Goal: Information Seeking & Learning: Learn about a topic

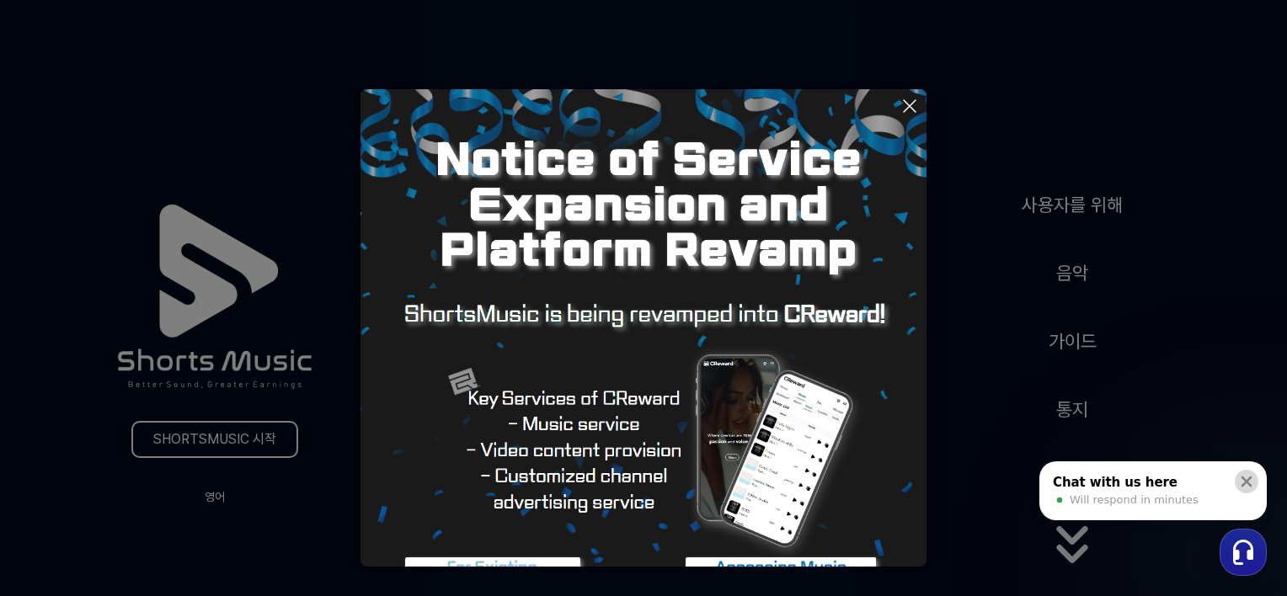
click at [1246, 483] on icon at bounding box center [1246, 482] width 11 height 11
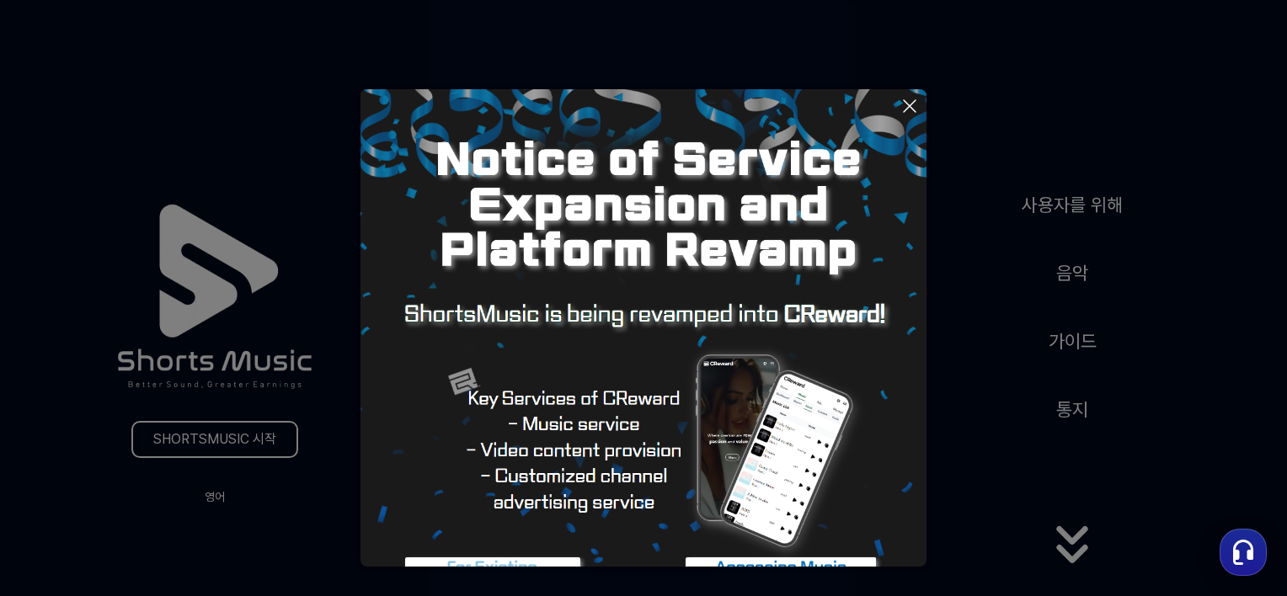
click at [1066, 205] on button at bounding box center [643, 298] width 1287 height 596
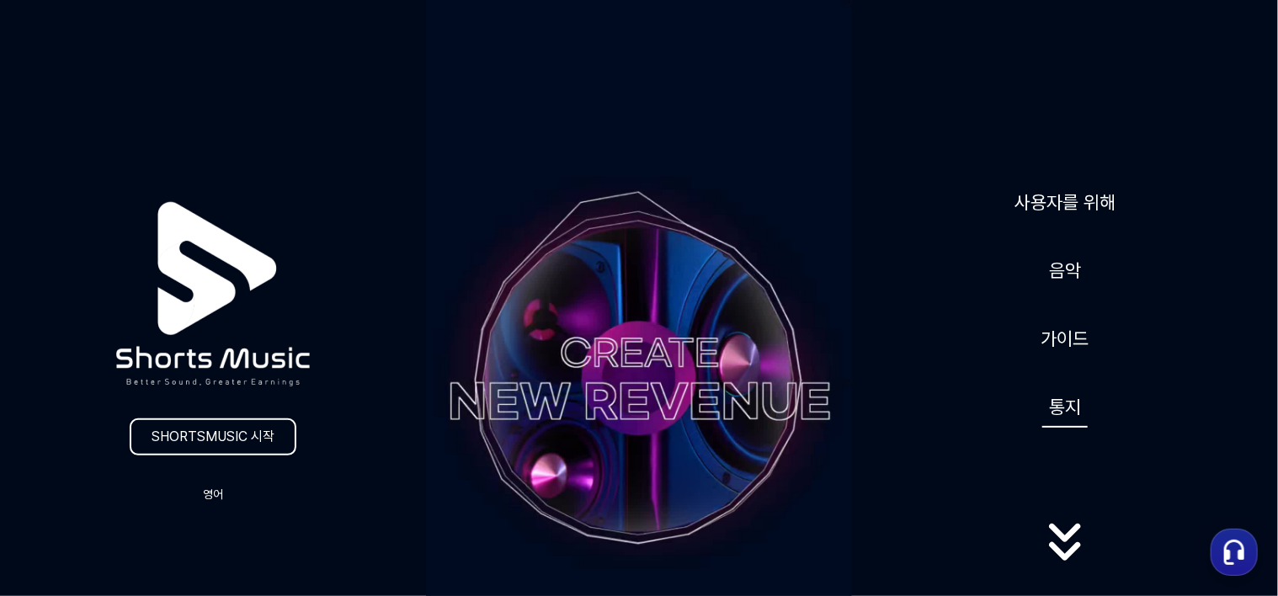
click at [1048, 409] on link "통지" at bounding box center [1065, 407] width 45 height 41
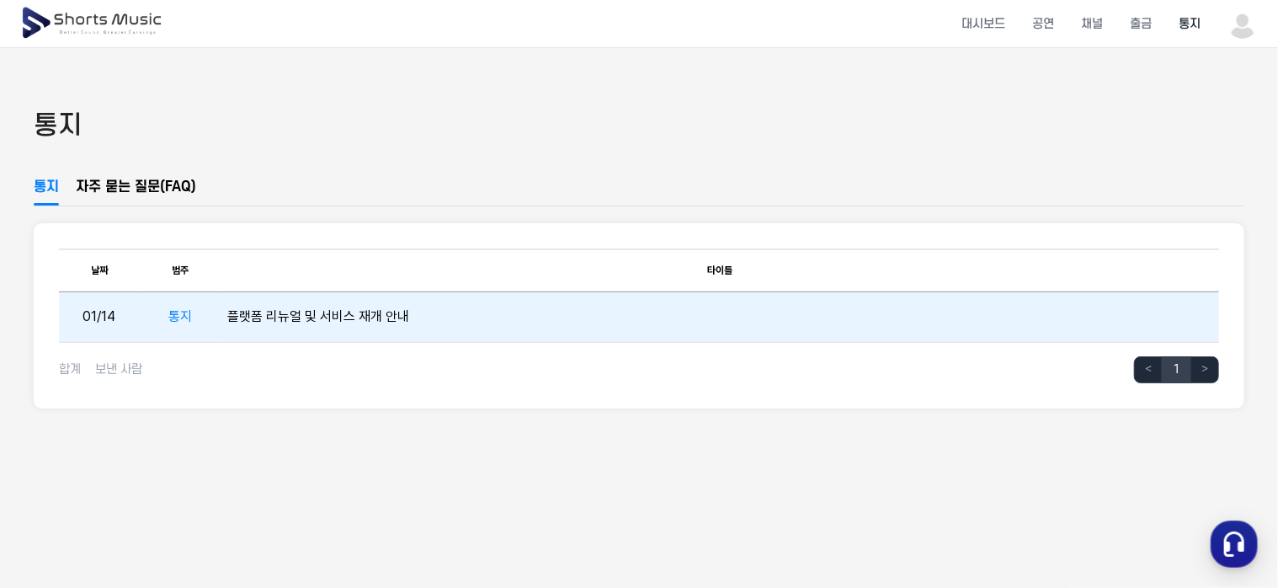
click at [350, 318] on td "플랫폼 리뉴얼 및 서비스 재개 안내" at bounding box center [720, 317] width 999 height 51
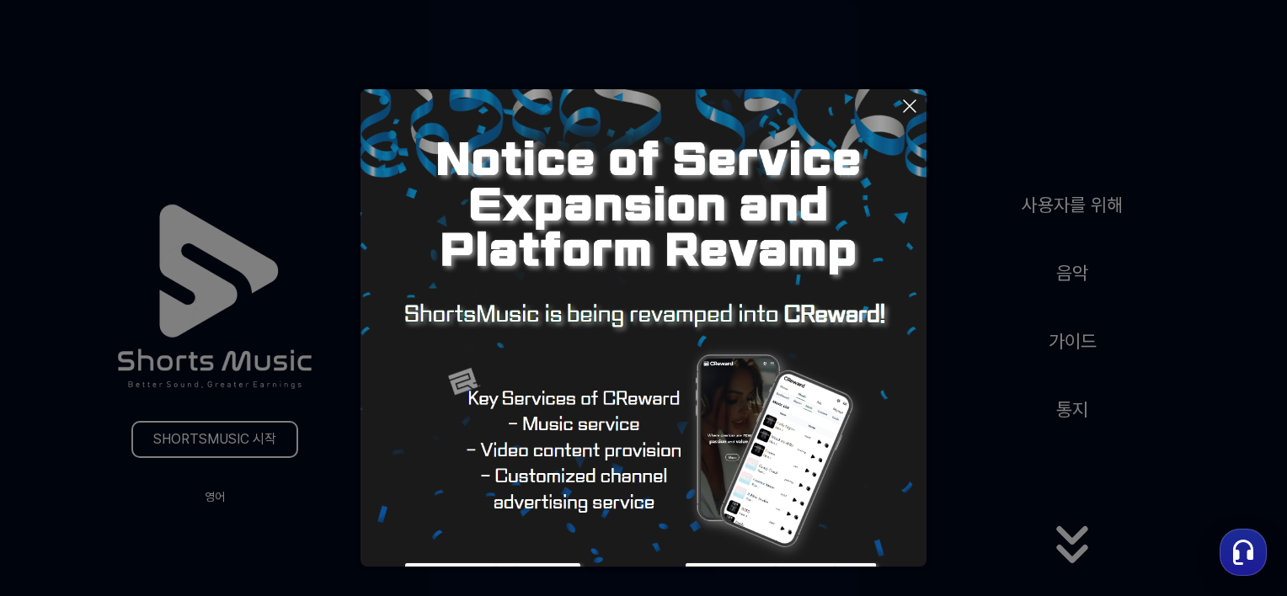
click at [575, 424] on img at bounding box center [643, 372] width 566 height 566
click at [227, 438] on button at bounding box center [643, 298] width 1287 height 596
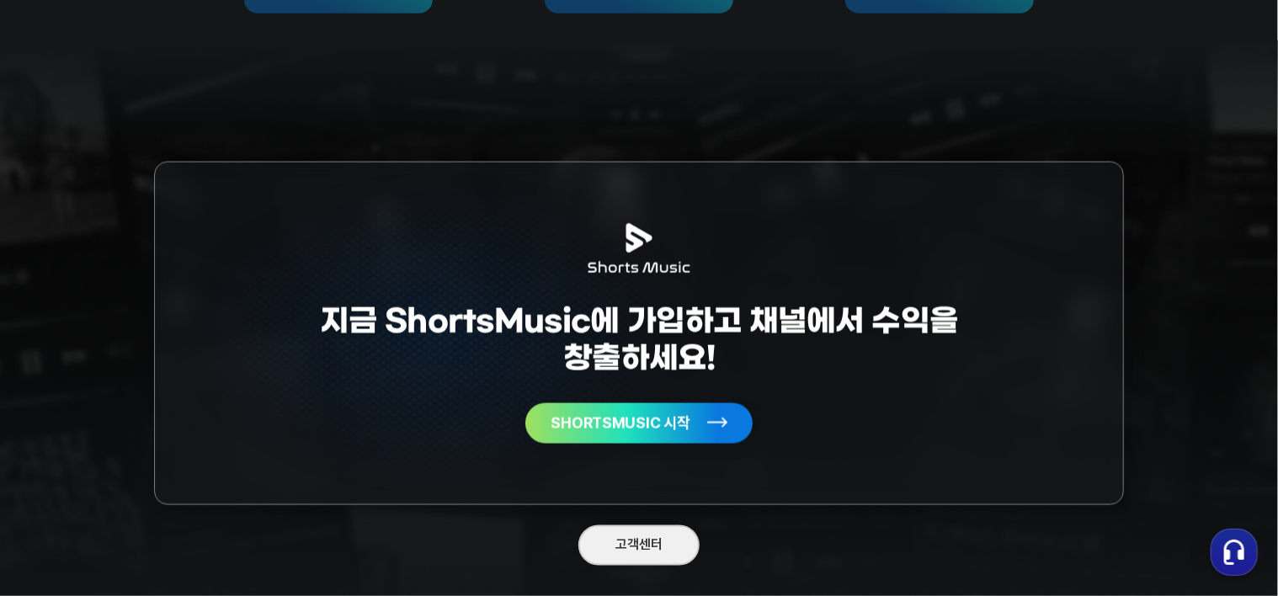
scroll to position [4424, 0]
